Goal: Information Seeking & Learning: Learn about a topic

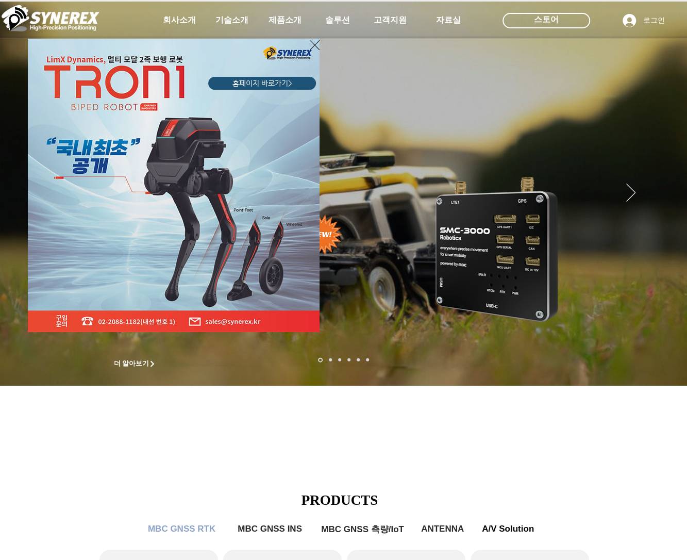
click at [312, 47] on icon "사이트로 돌아가기" at bounding box center [315, 45] width 10 height 10
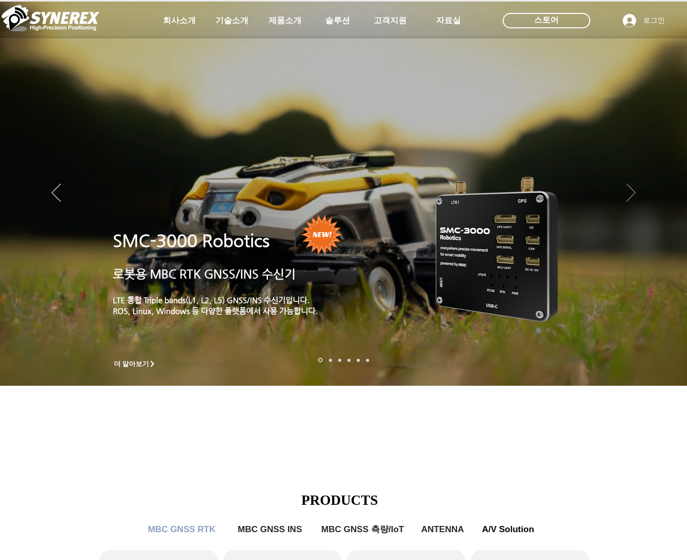
click at [631, 191] on icon "다음" at bounding box center [630, 192] width 9 height 18
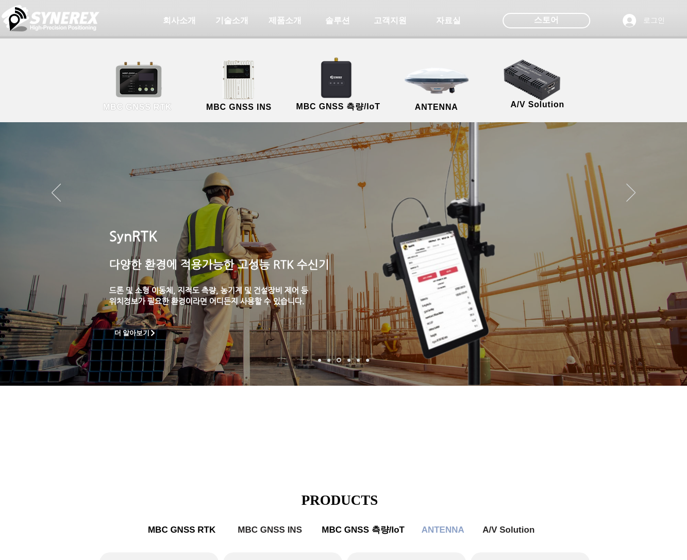
click at [141, 103] on span "MBC GNSS RTK" at bounding box center [137, 107] width 69 height 9
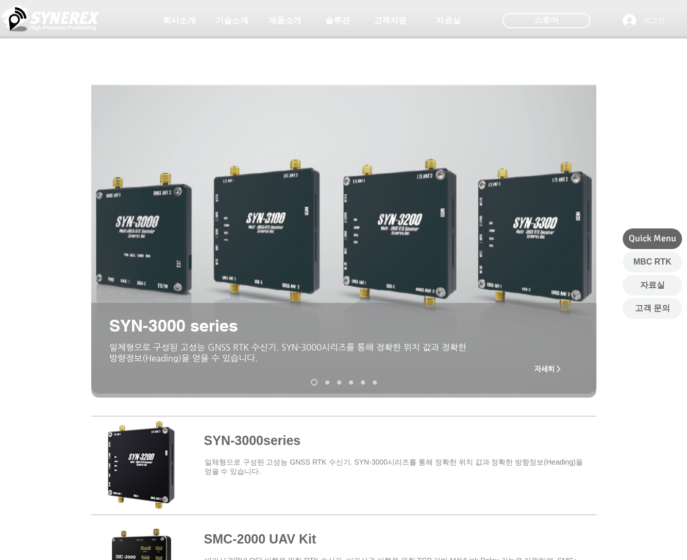
click at [60, 232] on div "main content" at bounding box center [343, 282] width 687 height 248
click at [324, 406] on div at bounding box center [343, 557] width 687 height 302
click at [553, 371] on span "자세히 >" at bounding box center [547, 368] width 26 height 8
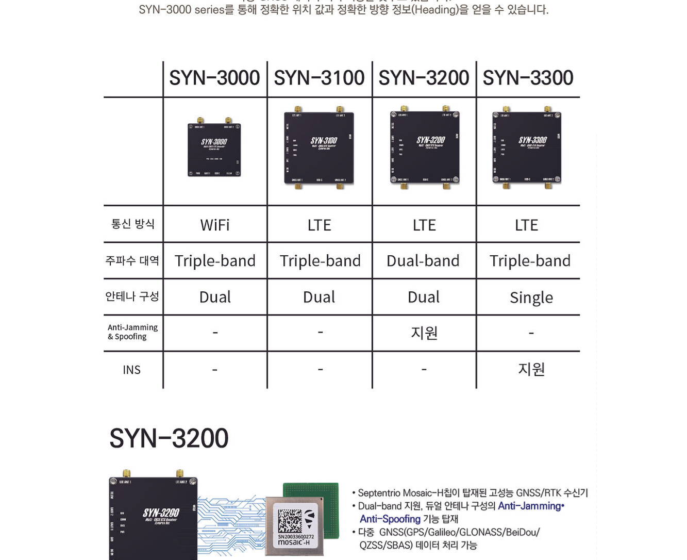
scroll to position [1788, 0]
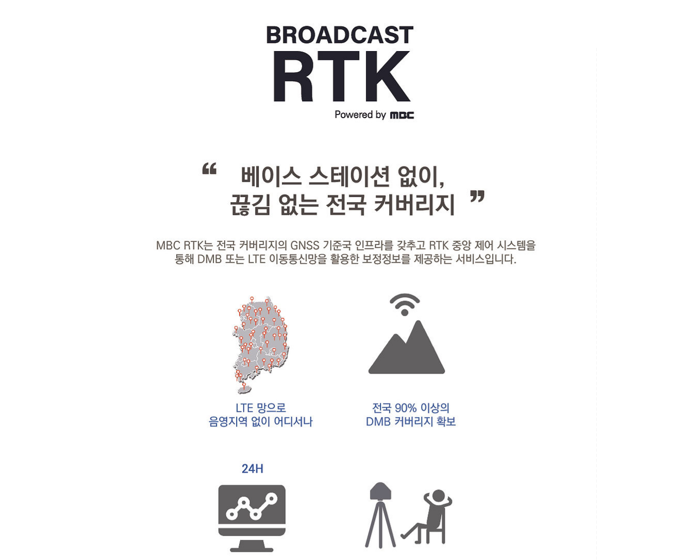
scroll to position [706, 0]
